Goal: Task Accomplishment & Management: Use online tool/utility

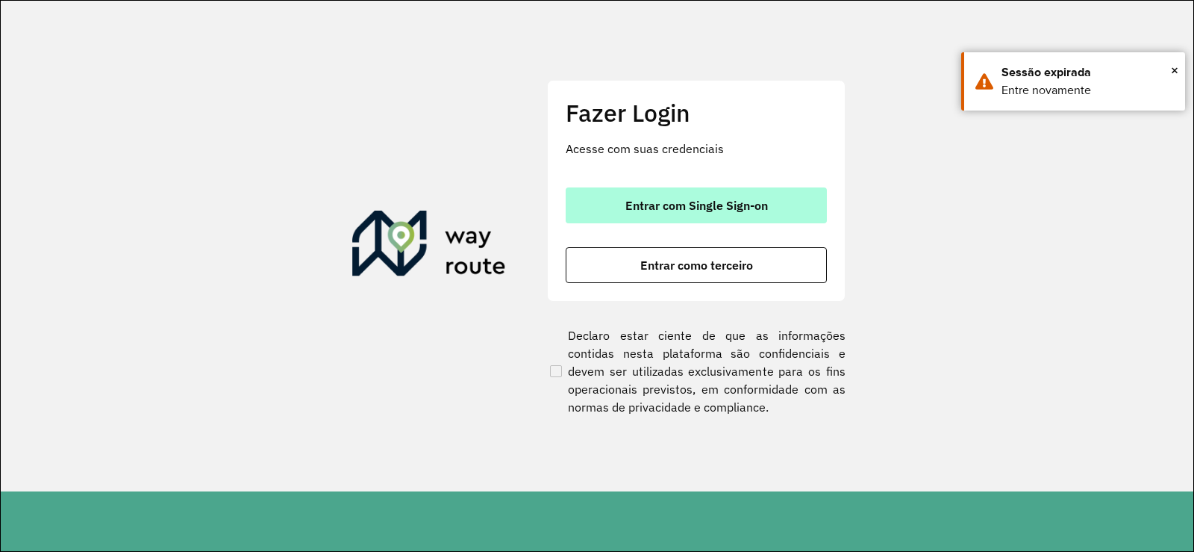
click at [698, 194] on button "Entrar com Single Sign-on" at bounding box center [696, 205] width 261 height 36
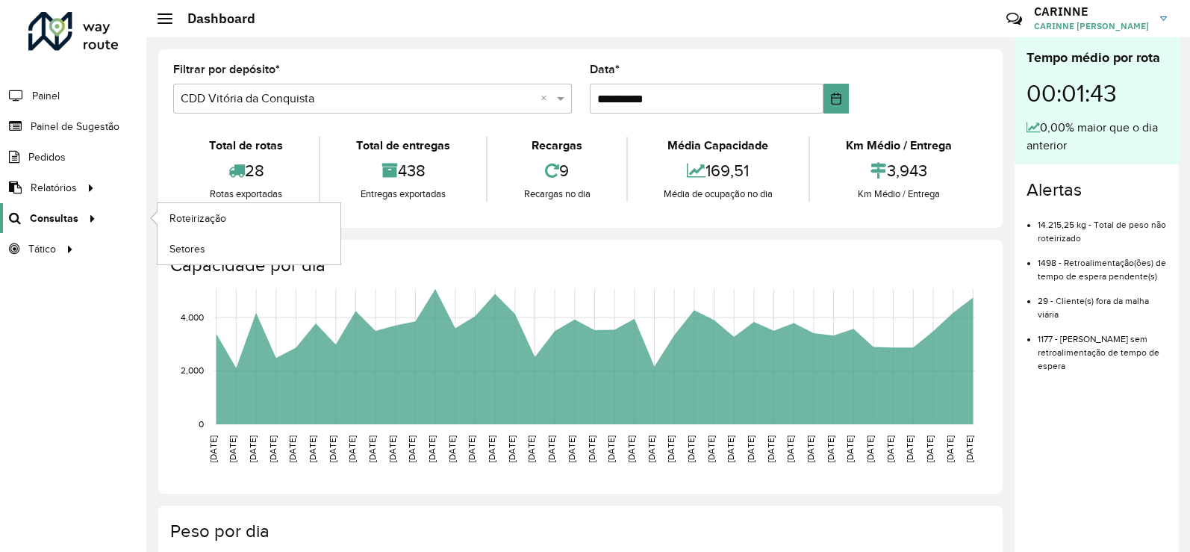
click at [73, 224] on span "Consultas" at bounding box center [54, 218] width 49 height 16
click at [213, 215] on span "Roteirização" at bounding box center [199, 218] width 60 height 16
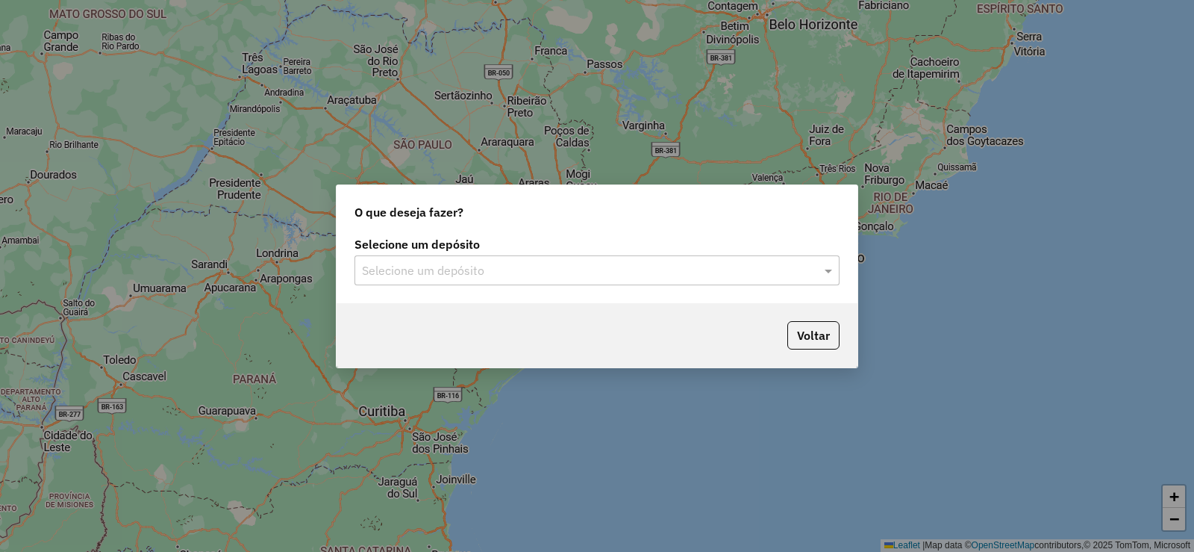
click at [651, 262] on input "text" at bounding box center [582, 271] width 440 height 18
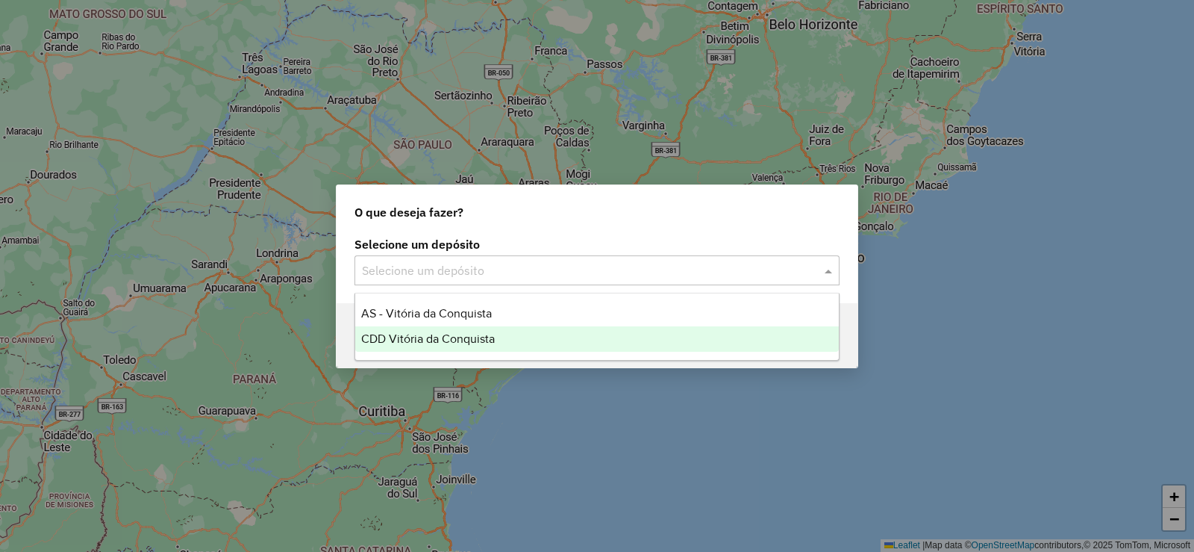
click at [461, 336] on span "CDD Vitória da Conquista" at bounding box center [428, 338] width 134 height 13
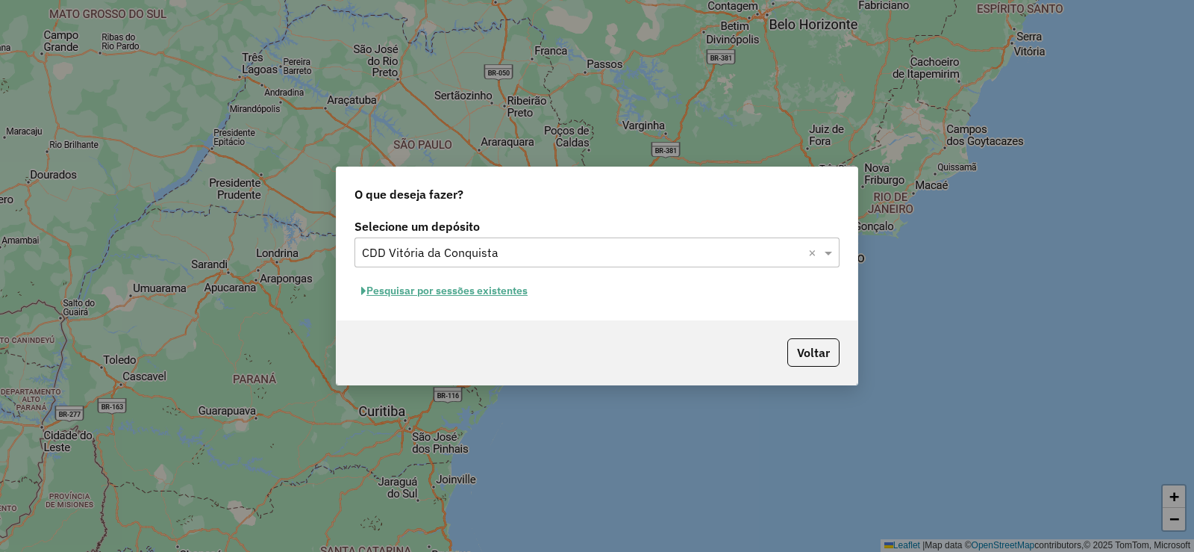
click at [451, 296] on button "Pesquisar por sessões existentes" at bounding box center [445, 290] width 180 height 23
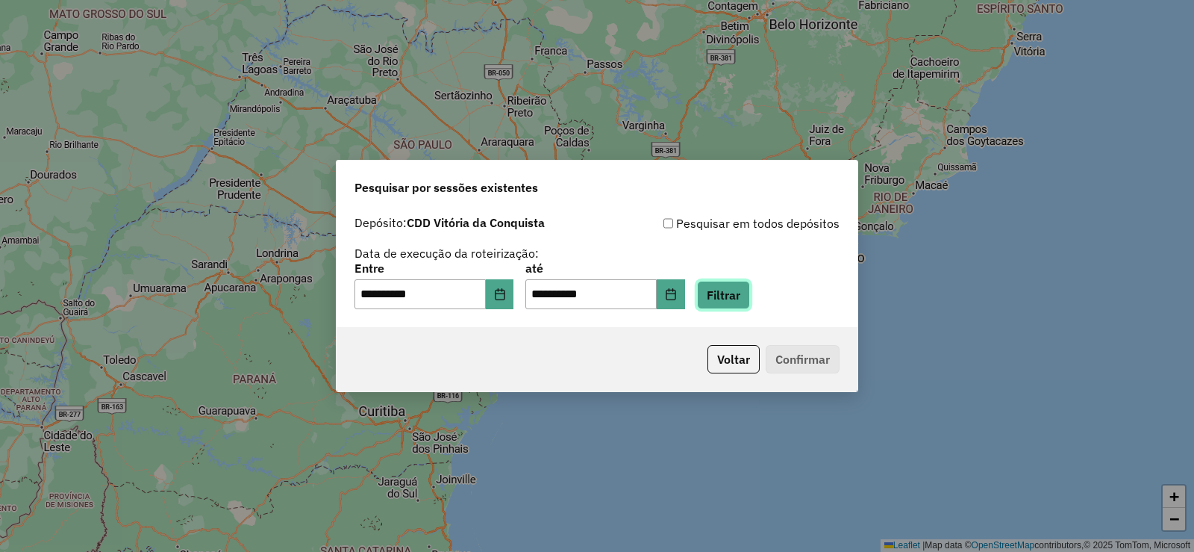
click at [749, 302] on button "Filtrar" at bounding box center [723, 295] width 53 height 28
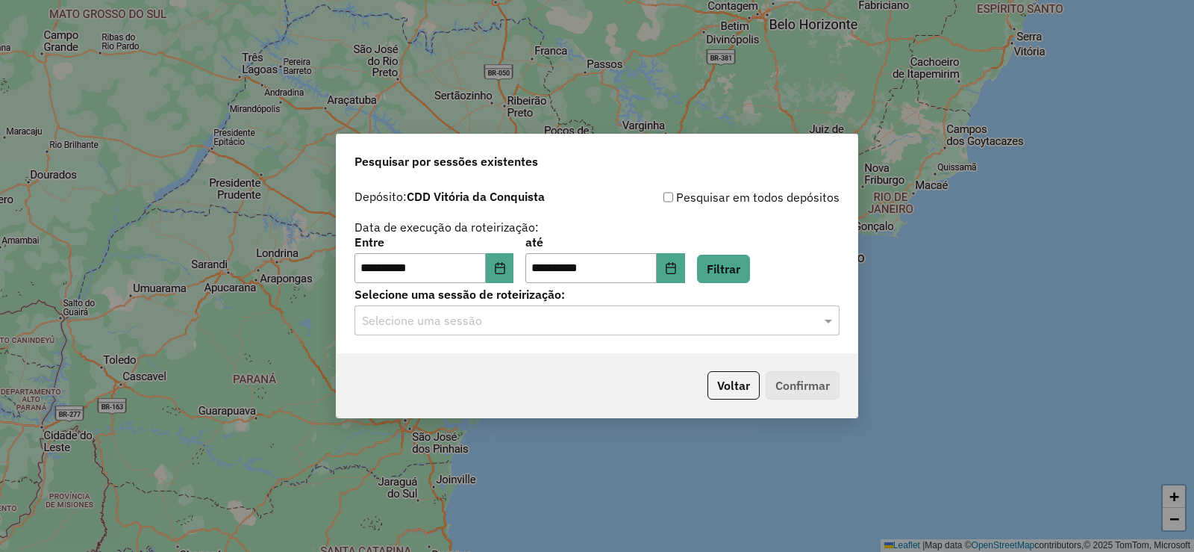
click at [743, 319] on input "text" at bounding box center [582, 321] width 440 height 18
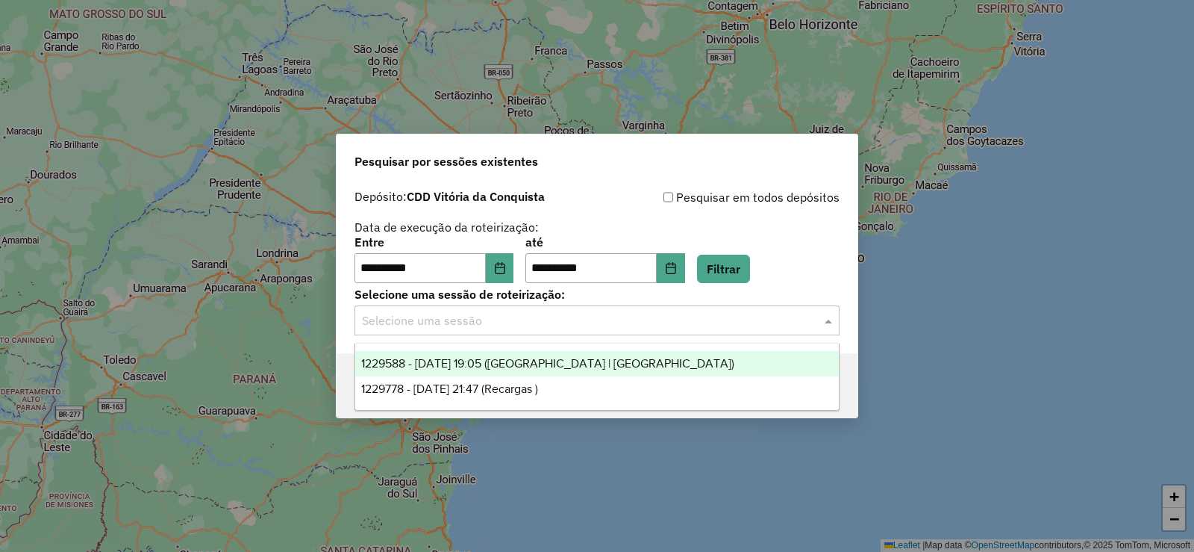
click at [555, 369] on span "1229588 - 14/08/2025 19:05 (Rota | AS)" at bounding box center [547, 363] width 373 height 13
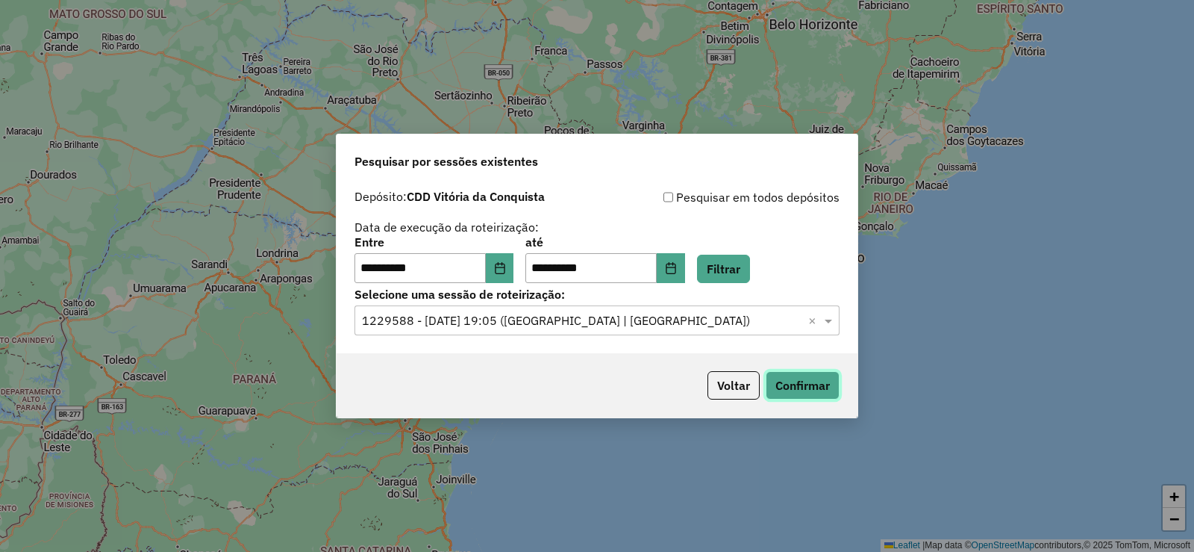
click at [783, 381] on button "Confirmar" at bounding box center [803, 385] width 74 height 28
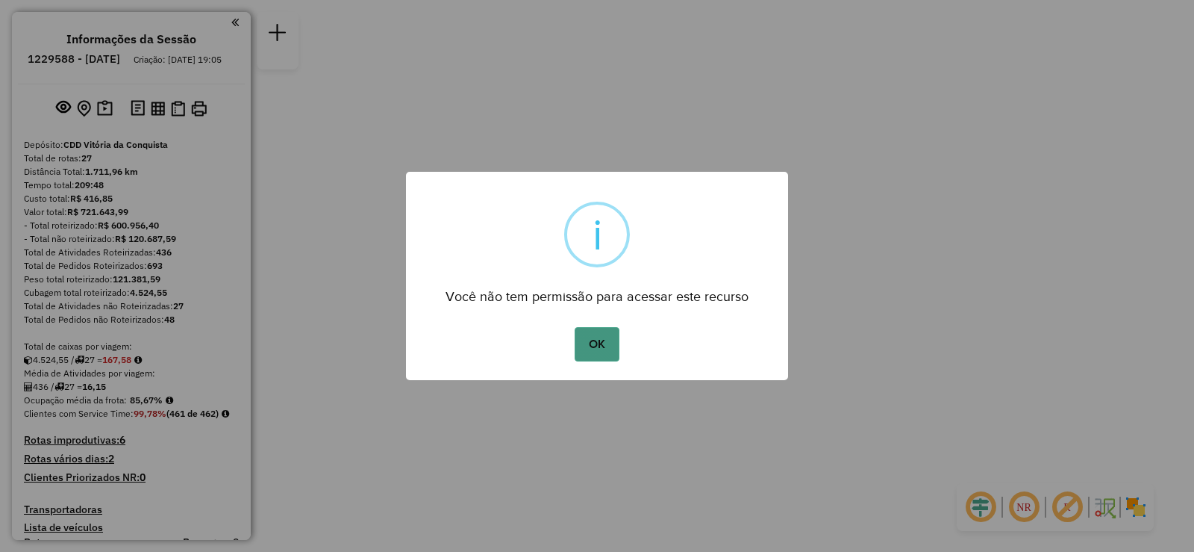
click at [602, 337] on button "OK" at bounding box center [597, 344] width 44 height 34
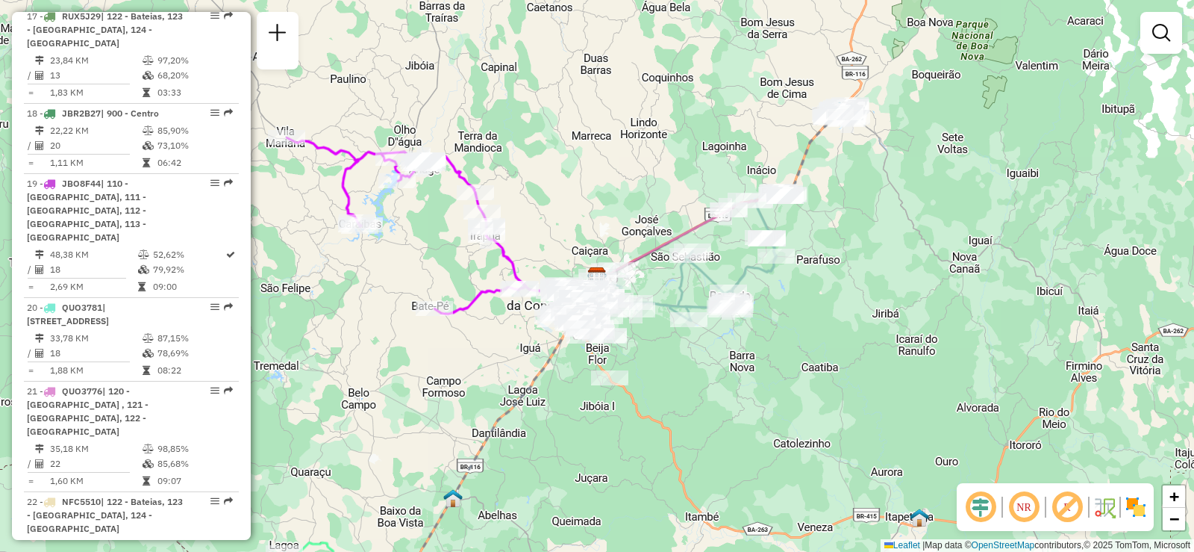
scroll to position [2090, 0]
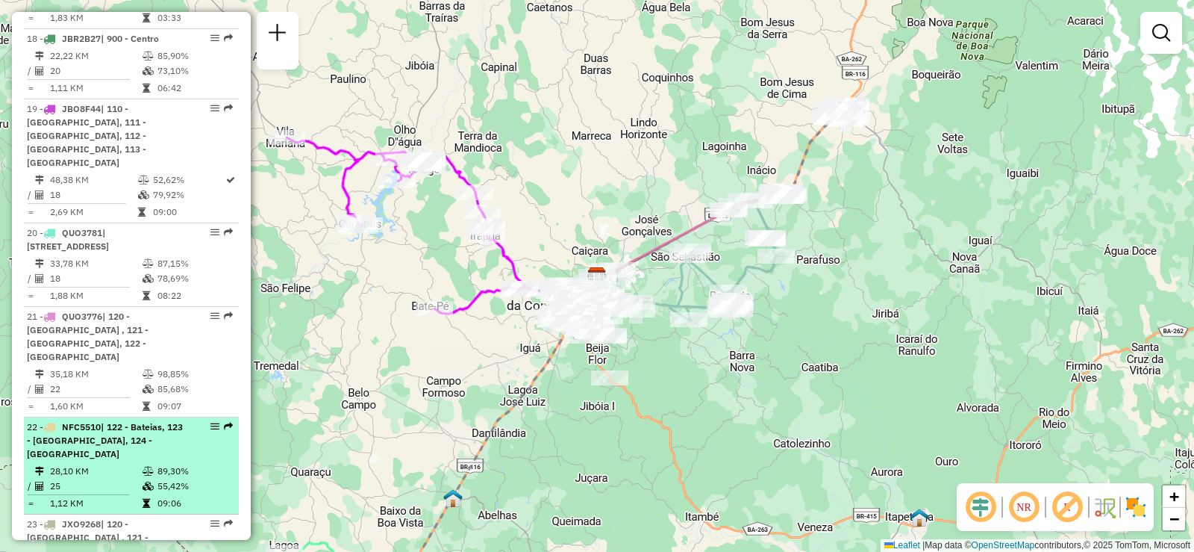
select select "**********"
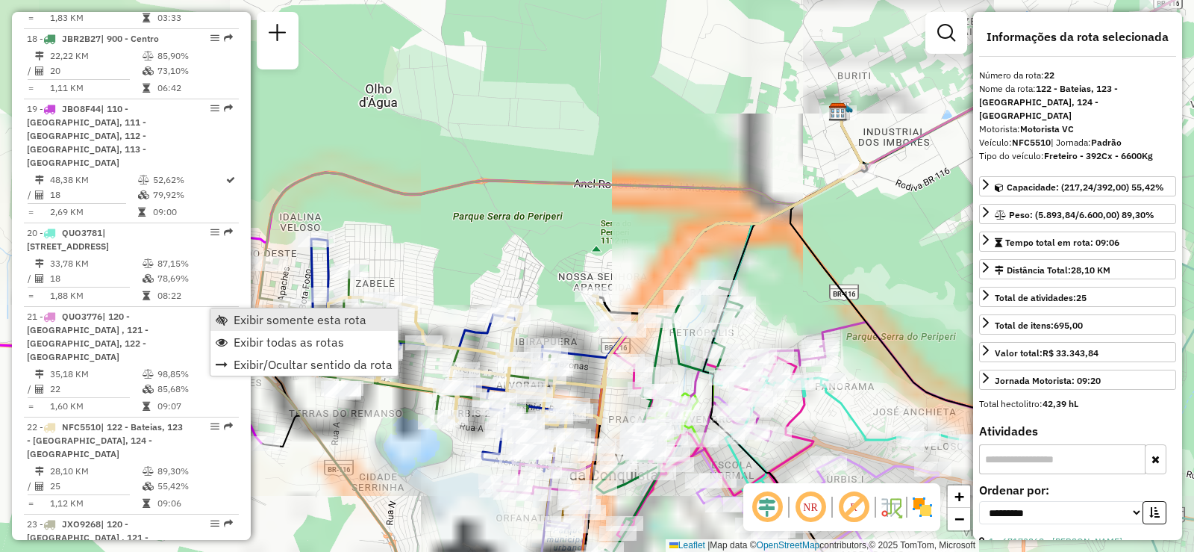
click at [225, 319] on span "Exibir somente esta rota" at bounding box center [222, 319] width 12 height 12
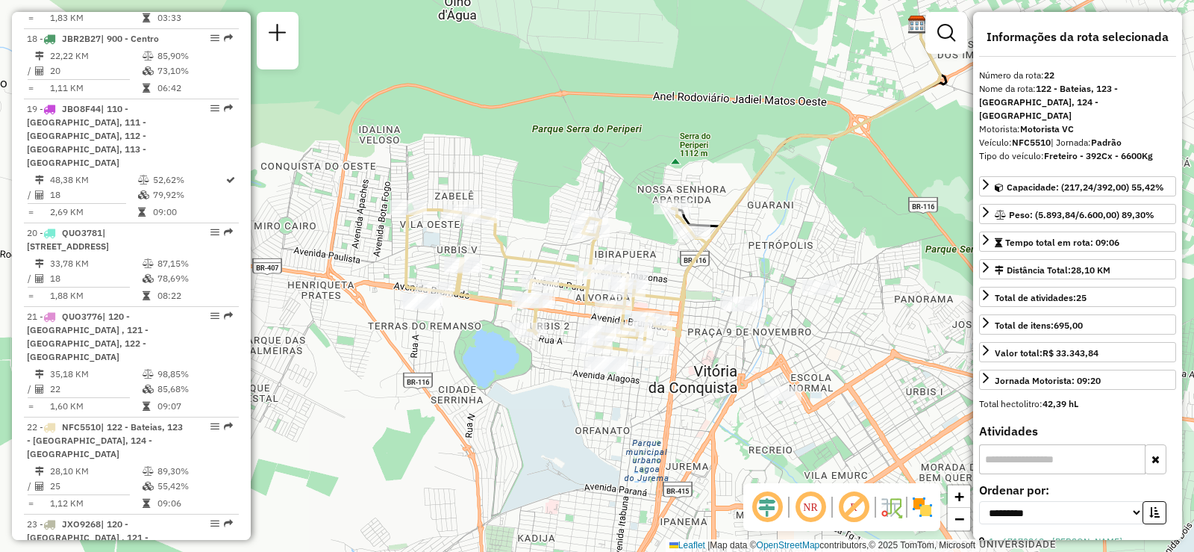
drag, startPoint x: 737, startPoint y: 315, endPoint x: 837, endPoint y: 220, distance: 137.8
click at [837, 220] on div "Janela de atendimento Grade de atendimento Capacidade Transportadoras Veículos …" at bounding box center [597, 276] width 1194 height 552
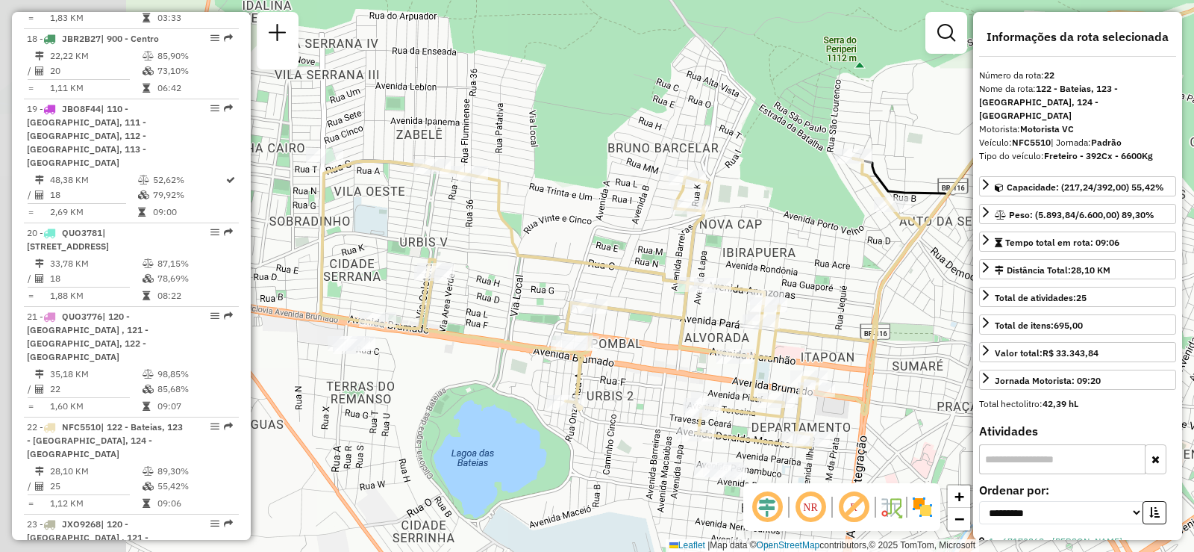
drag, startPoint x: 593, startPoint y: 278, endPoint x: 850, endPoint y: 296, distance: 258.2
click at [850, 296] on div "Janela de atendimento Grade de atendimento Capacidade Transportadoras Veículos …" at bounding box center [597, 276] width 1194 height 552
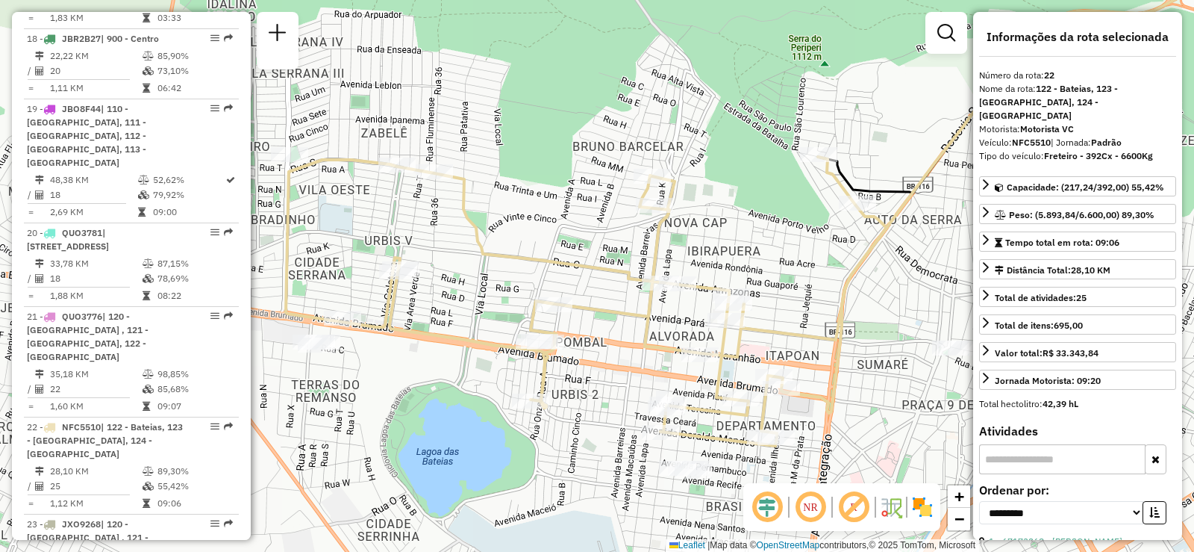
drag, startPoint x: 858, startPoint y: 287, endPoint x: 823, endPoint y: 285, distance: 35.1
click at [823, 285] on div "Janela de atendimento Grade de atendimento Capacidade Transportadoras Veículos …" at bounding box center [597, 276] width 1194 height 552
